Goal: Information Seeking & Learning: Find specific fact

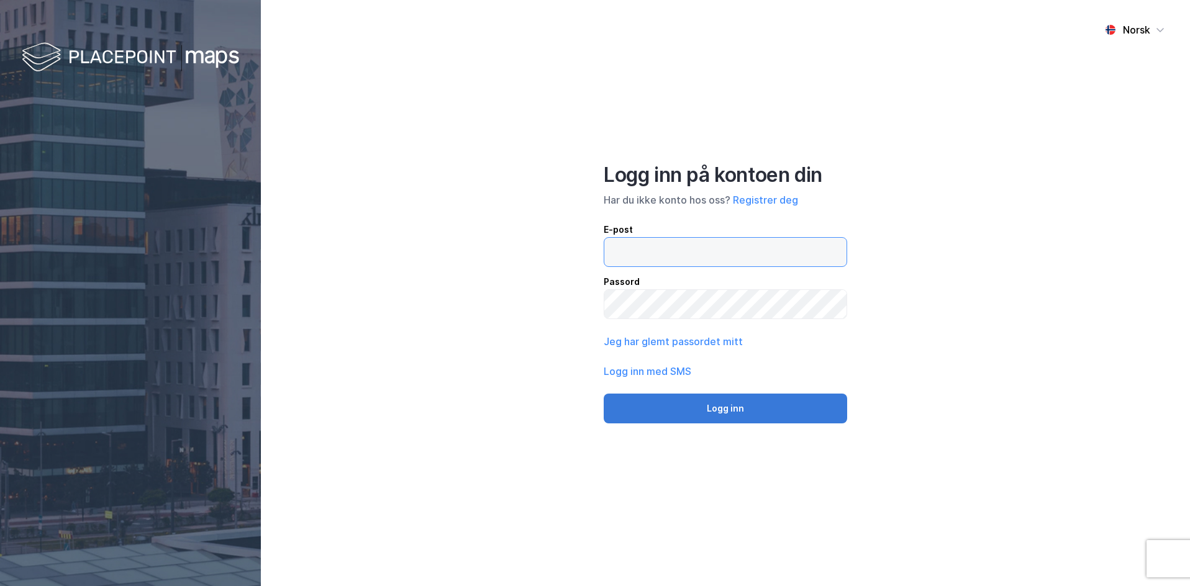
type input "[EMAIL_ADDRESS][DOMAIN_NAME]"
click at [722, 418] on button "Logg inn" at bounding box center [725, 409] width 243 height 30
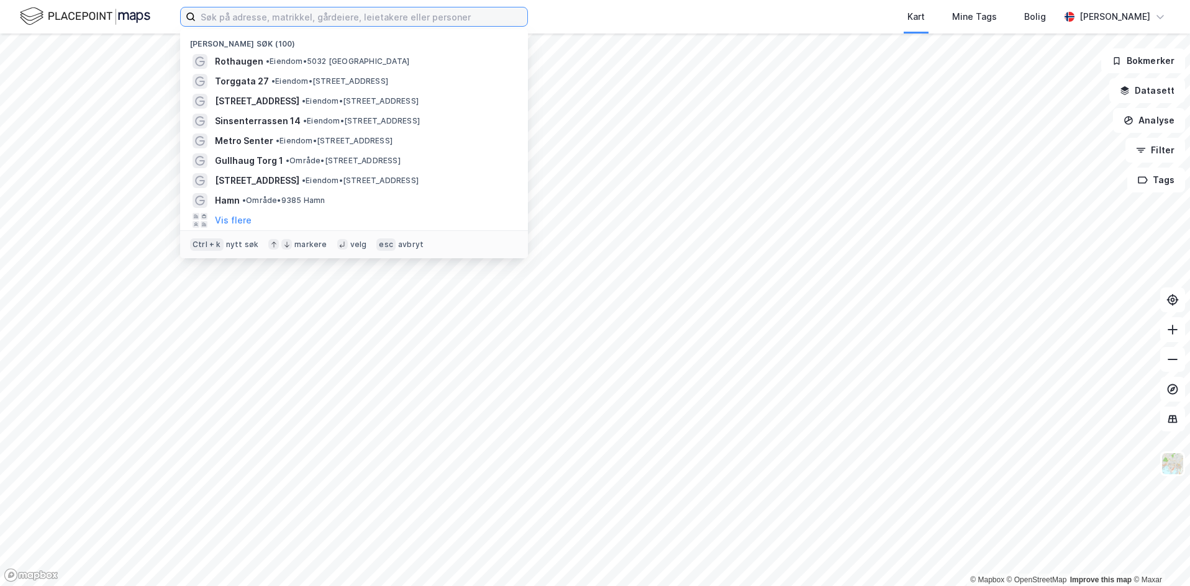
click at [325, 16] on input at bounding box center [362, 16] width 332 height 19
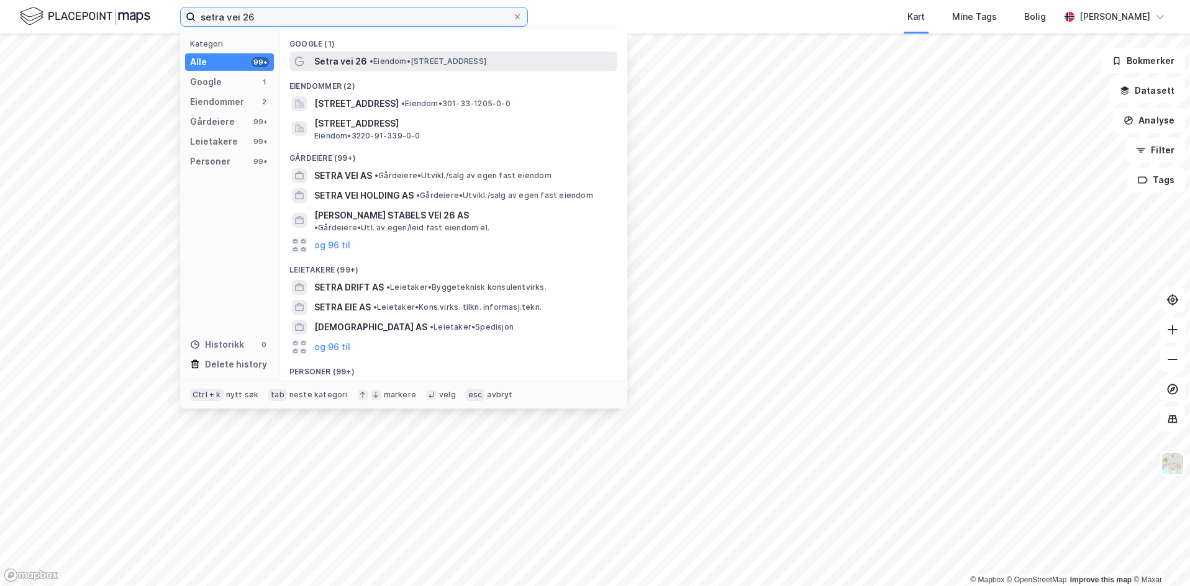
type input "setra vei 26"
click at [476, 60] on span "• Eiendom • [STREET_ADDRESS]" at bounding box center [427, 62] width 117 height 10
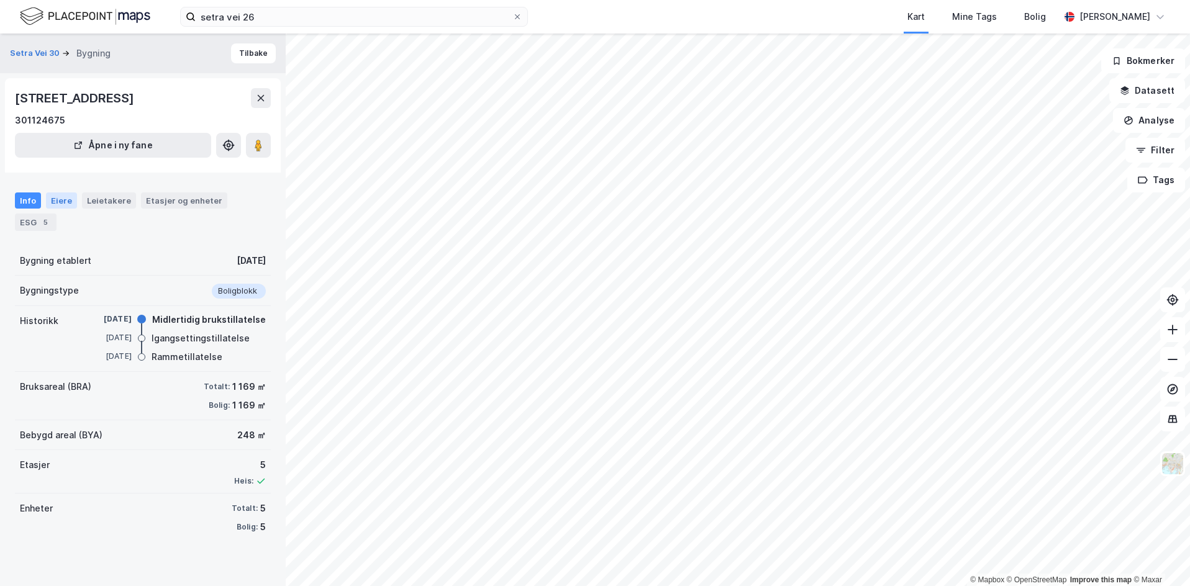
click at [63, 200] on div "Eiere" at bounding box center [61, 200] width 31 height 16
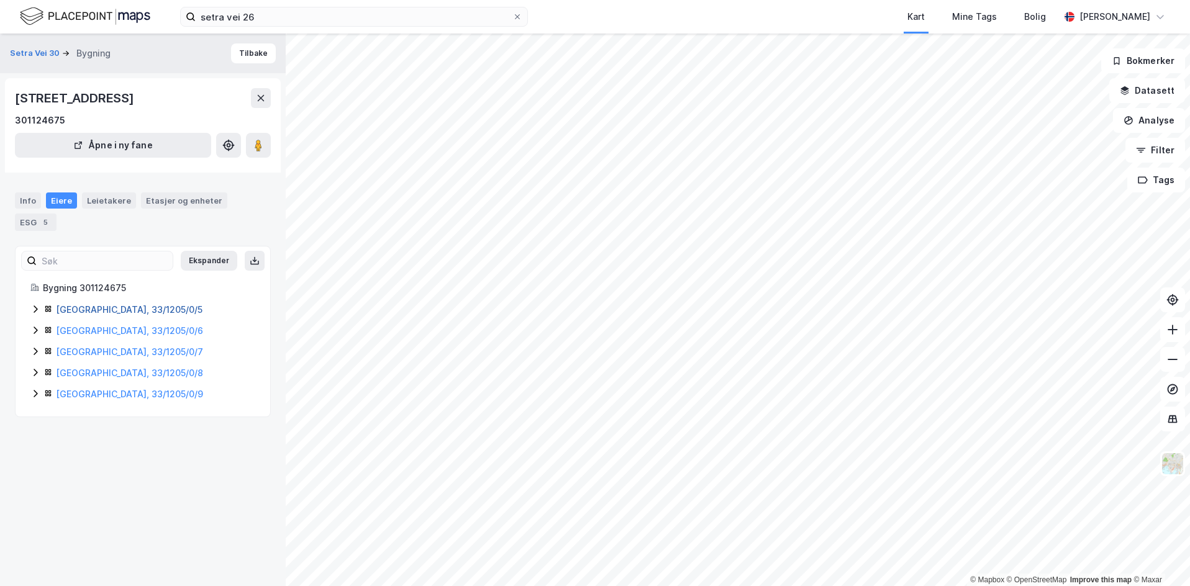
click at [86, 314] on link "[GEOGRAPHIC_DATA], 33/1205/0/5" at bounding box center [129, 309] width 147 height 11
click at [37, 314] on icon at bounding box center [35, 309] width 10 height 10
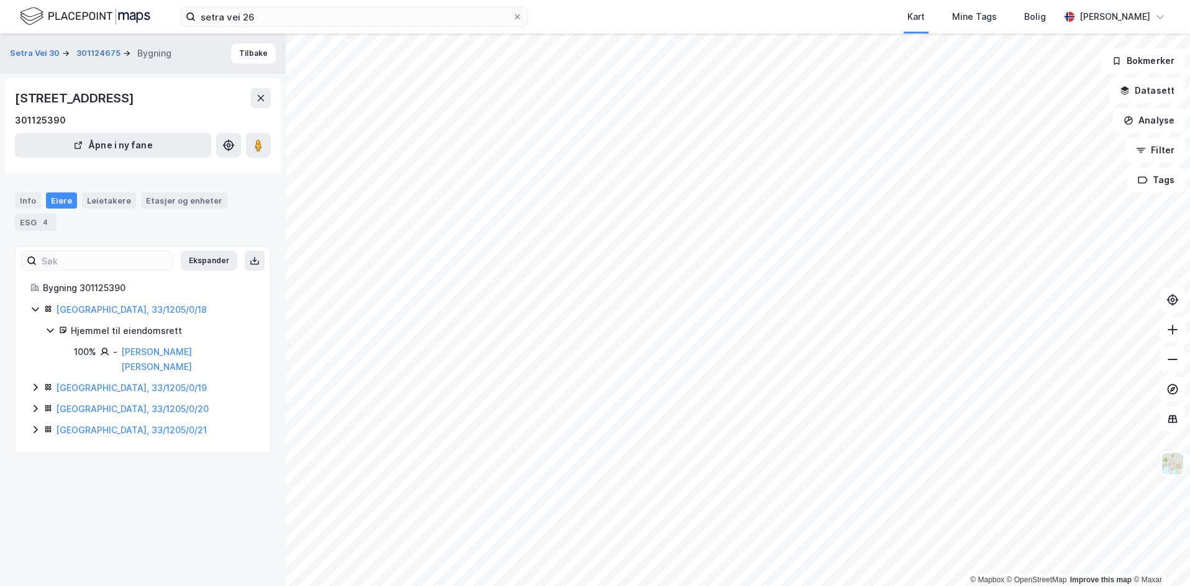
click at [35, 384] on icon at bounding box center [36, 387] width 4 height 7
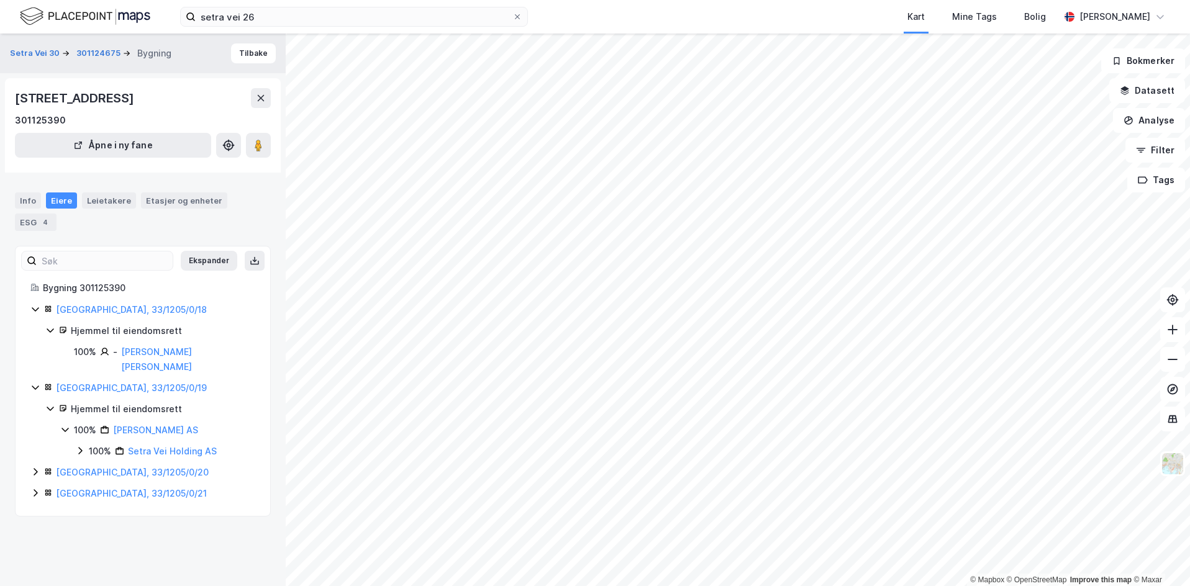
click at [34, 467] on icon at bounding box center [35, 472] width 10 height 10
click at [42, 528] on div "[GEOGRAPHIC_DATA], 33/1205/0/21" at bounding box center [142, 535] width 225 height 15
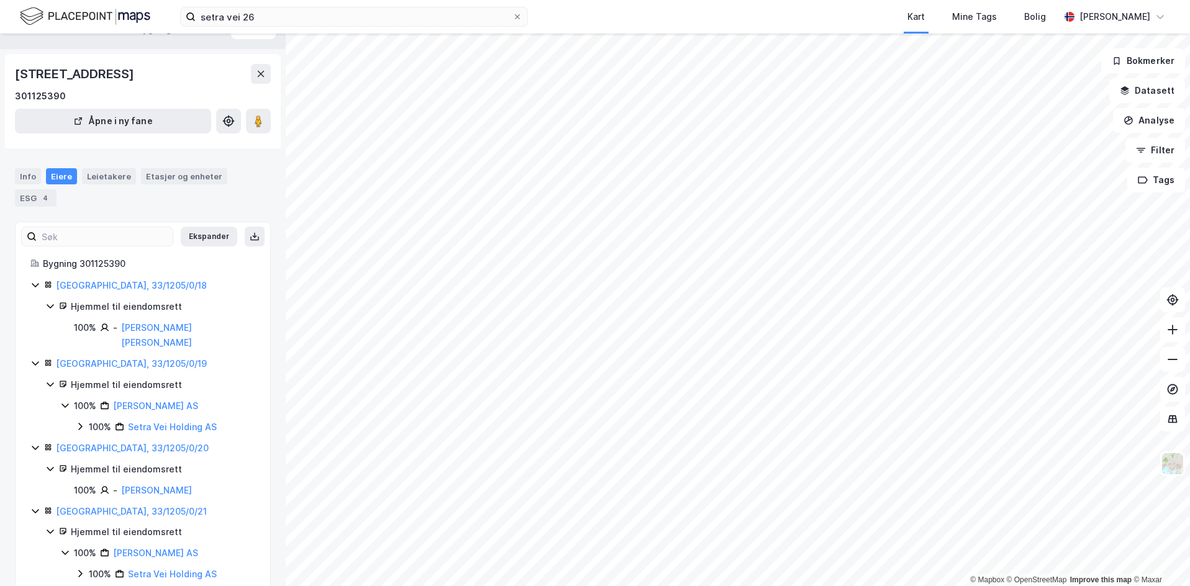
scroll to position [35, 0]
